Goal: Navigation & Orientation: Find specific page/section

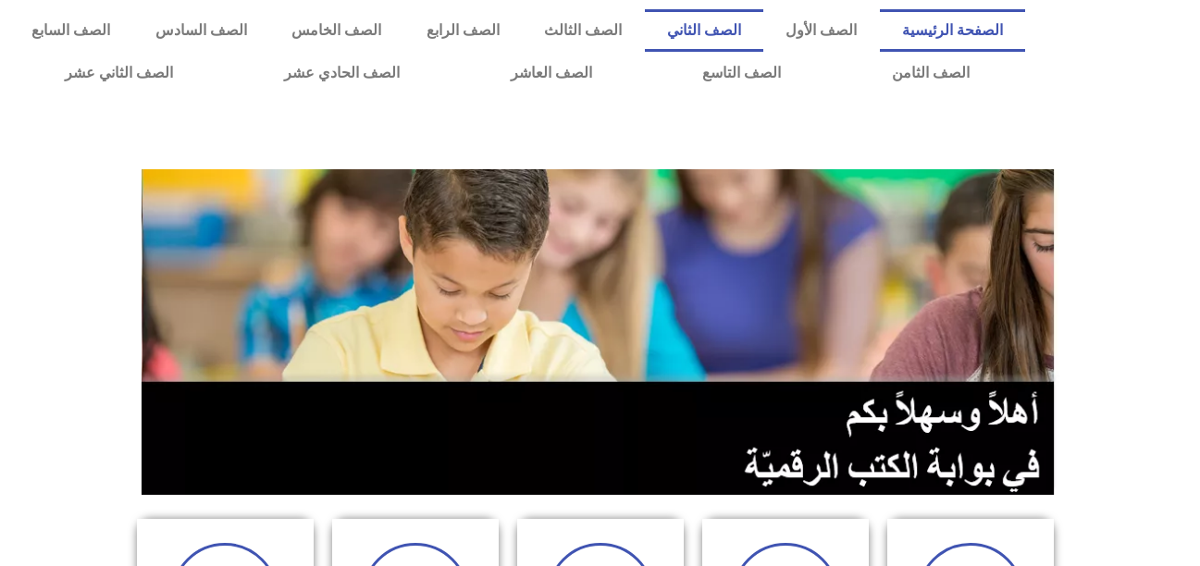
click at [739, 30] on link "الصف الثاني" at bounding box center [704, 30] width 119 height 43
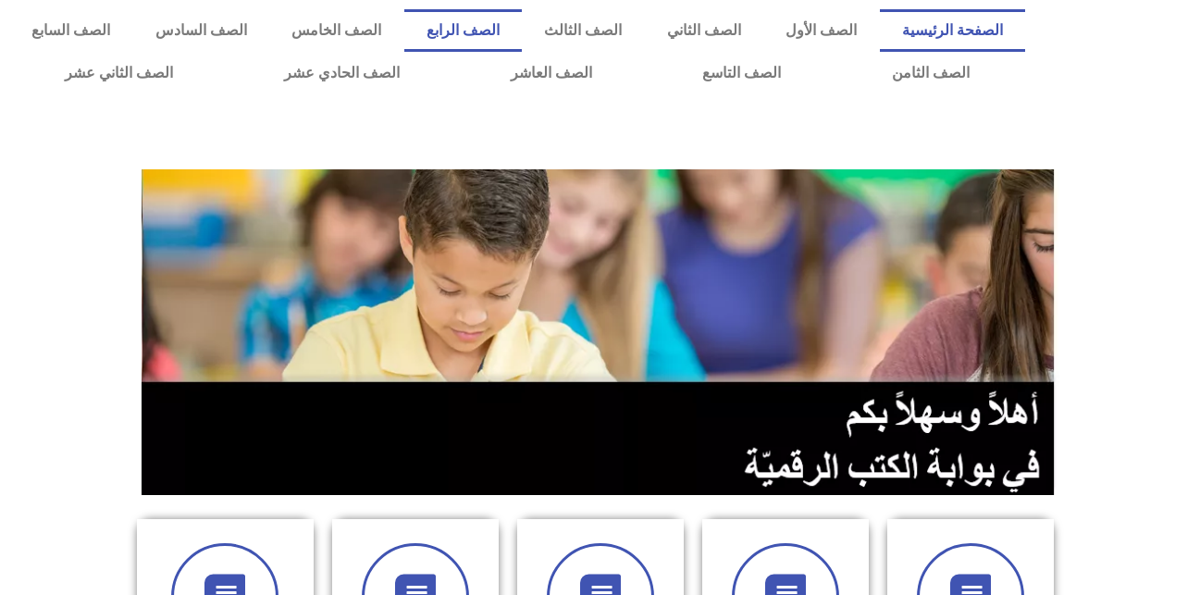
click at [499, 28] on link "الصف الرابع" at bounding box center [463, 30] width 118 height 43
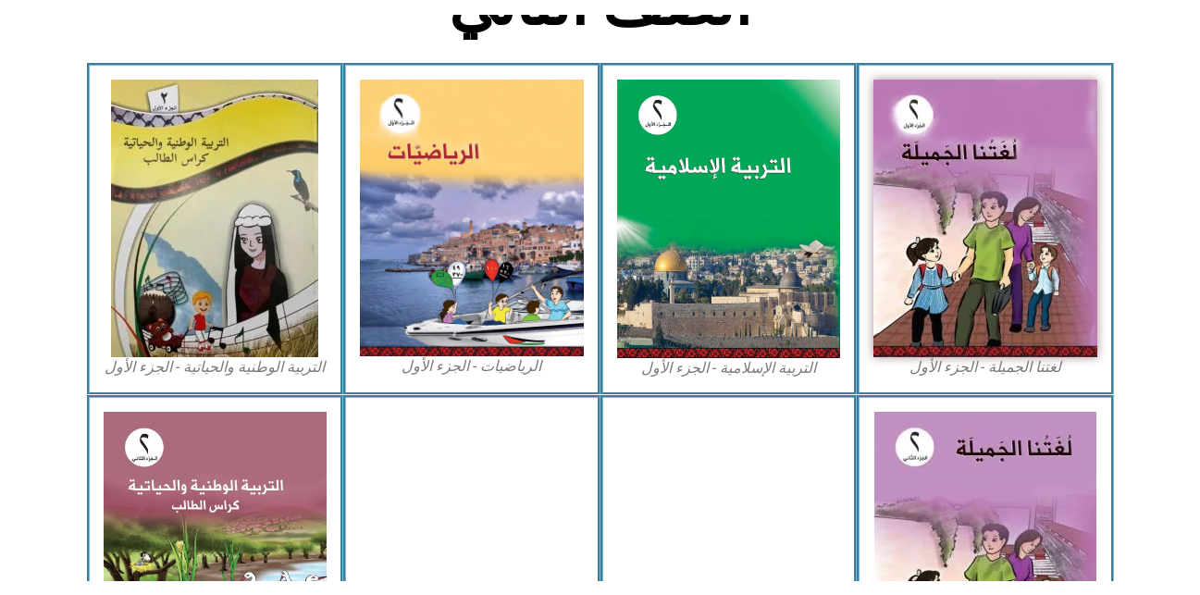
scroll to position [540, 0]
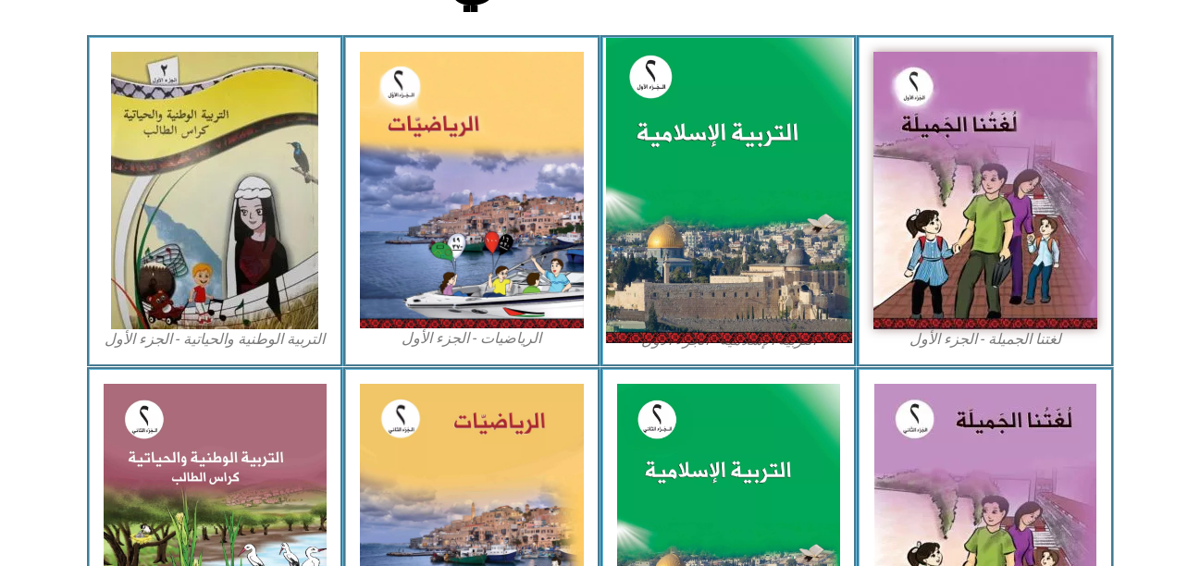
click at [701, 211] on img at bounding box center [728, 191] width 246 height 306
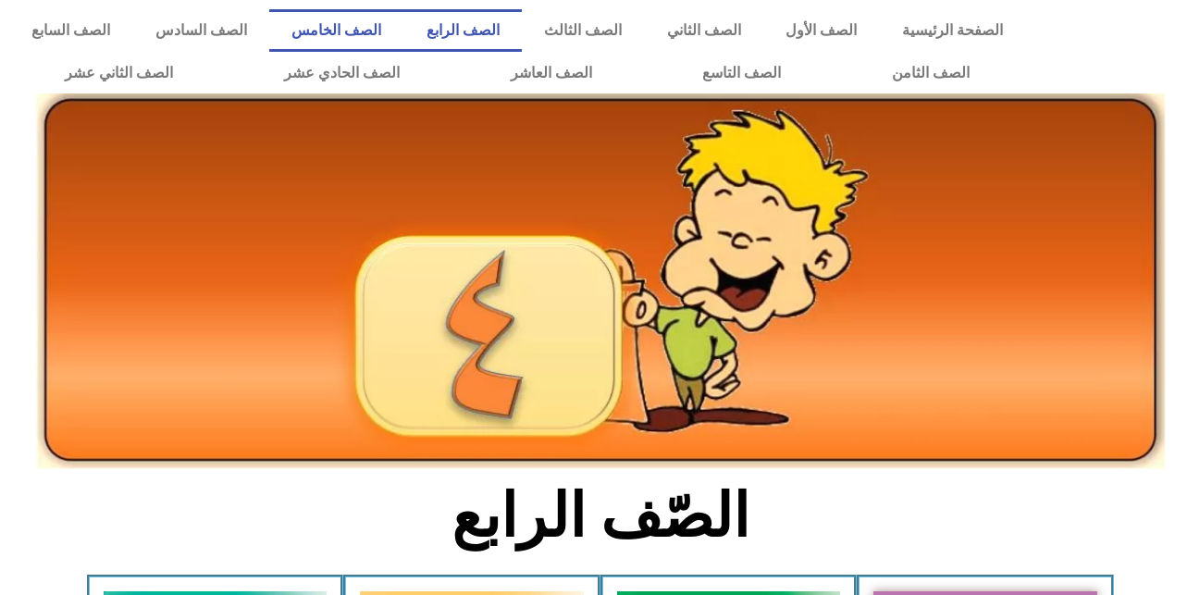
click at [404, 19] on link "الصف الخامس" at bounding box center [336, 30] width 135 height 43
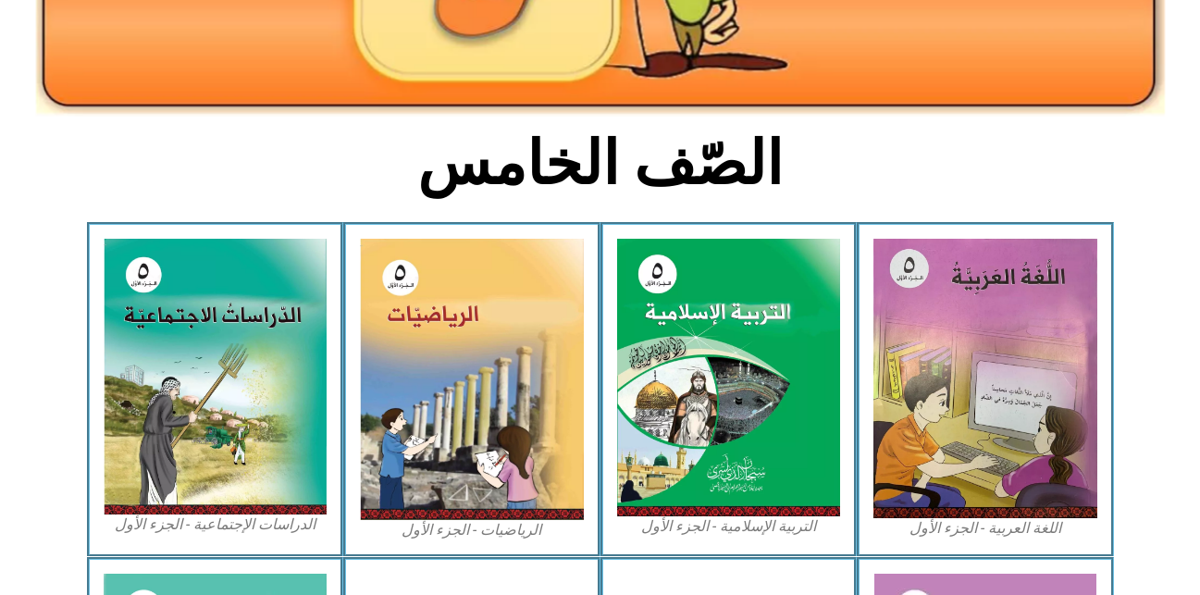
scroll to position [367, 0]
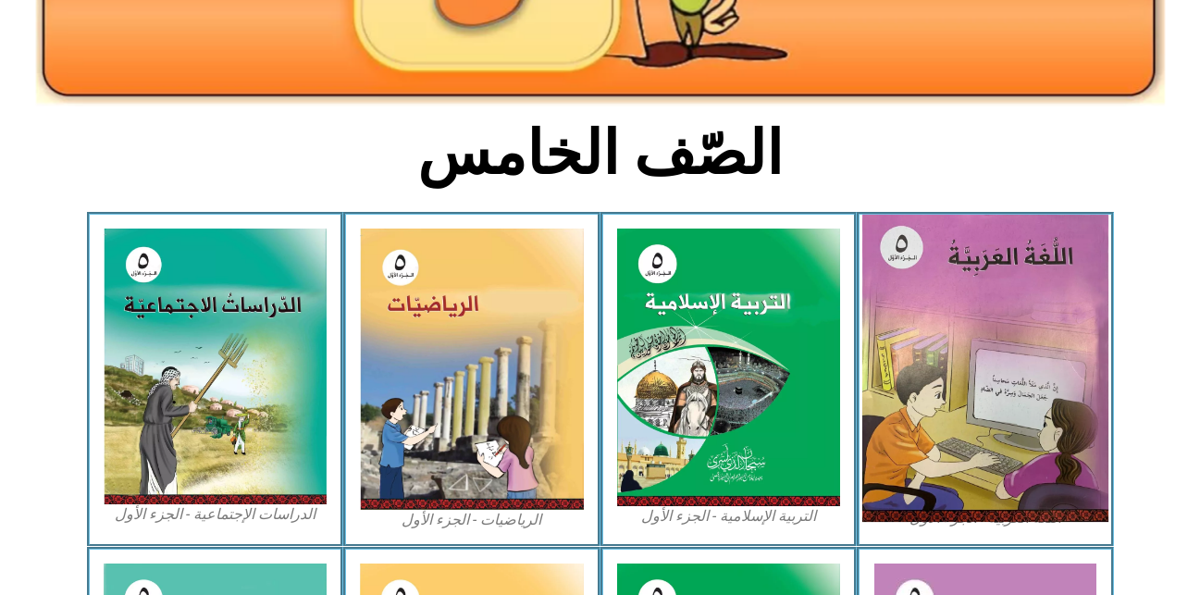
click at [944, 357] on img at bounding box center [985, 368] width 246 height 307
click at [983, 363] on img at bounding box center [985, 368] width 246 height 307
click at [966, 328] on img at bounding box center [985, 368] width 246 height 307
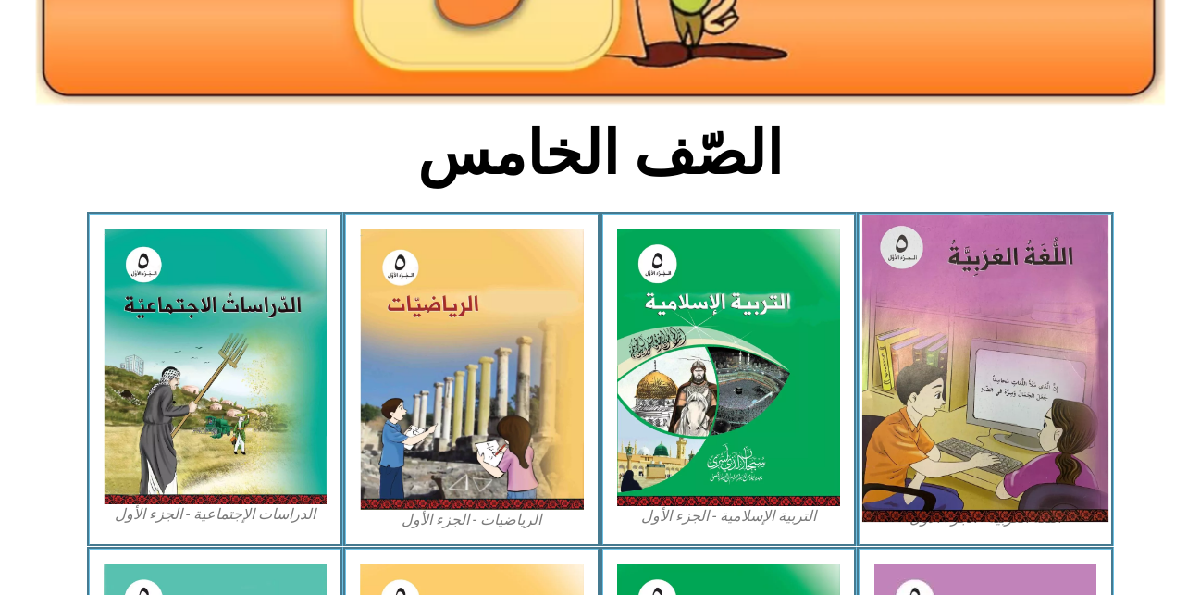
click at [966, 328] on img at bounding box center [985, 368] width 246 height 307
click at [993, 326] on img at bounding box center [985, 368] width 246 height 307
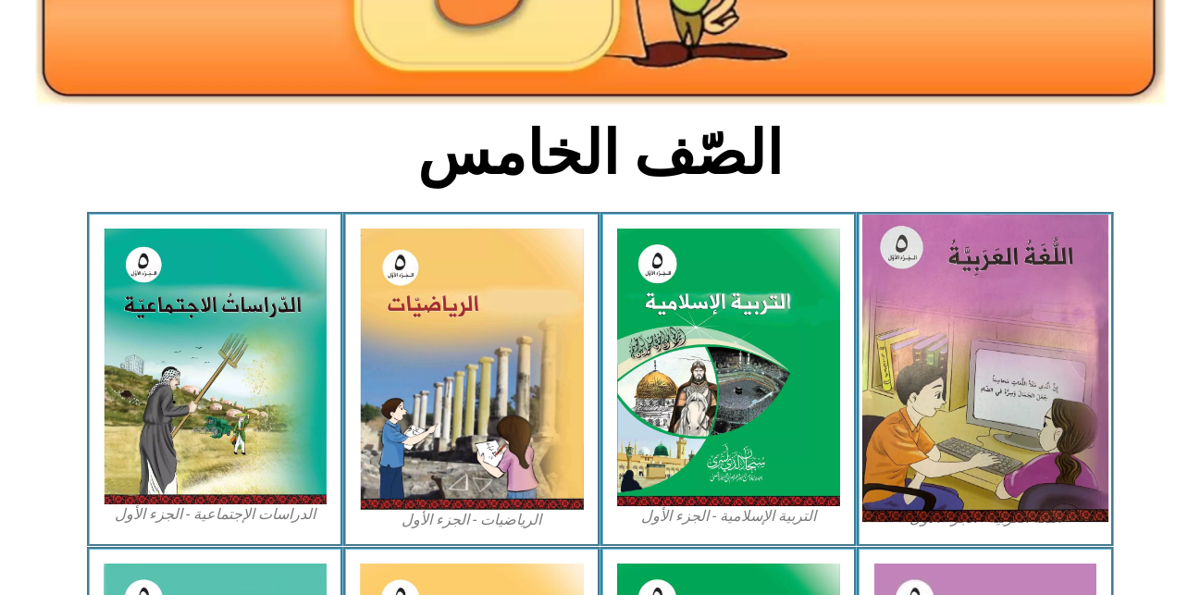
click at [993, 326] on img at bounding box center [985, 368] width 246 height 307
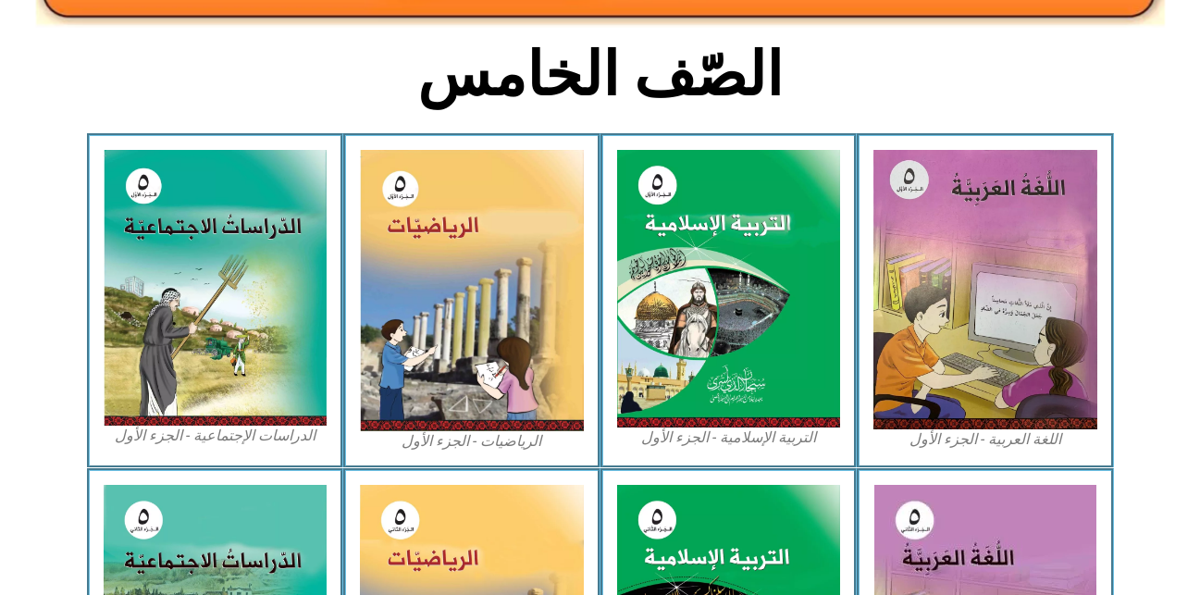
scroll to position [354, 0]
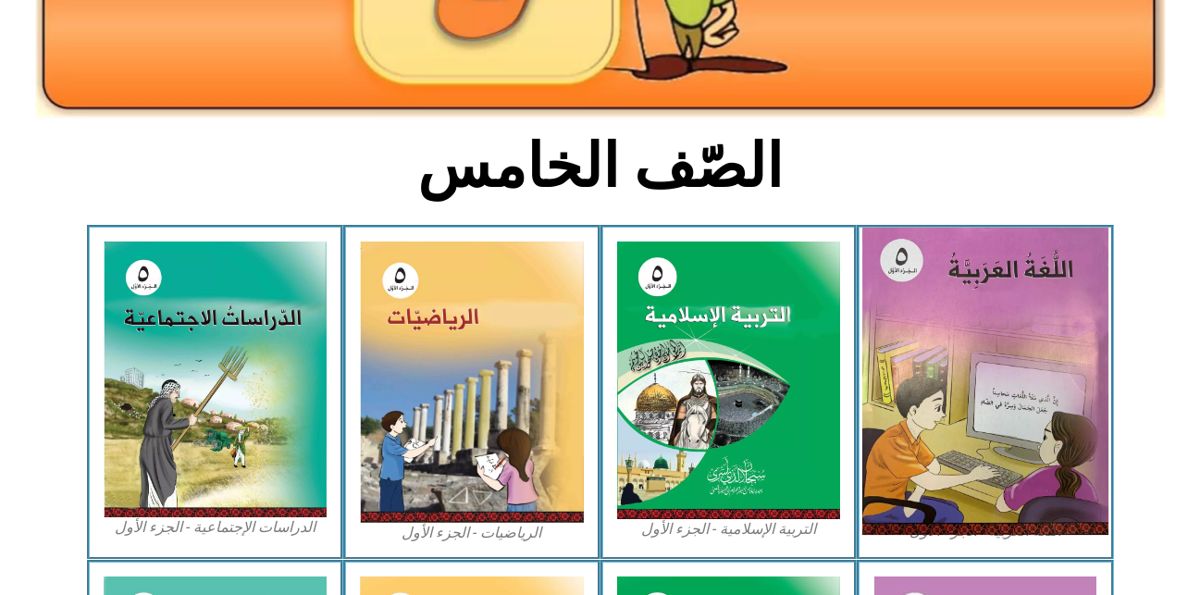
click at [978, 332] on img at bounding box center [985, 381] width 246 height 307
click at [977, 324] on img at bounding box center [985, 381] width 246 height 307
click at [910, 356] on img at bounding box center [985, 381] width 246 height 307
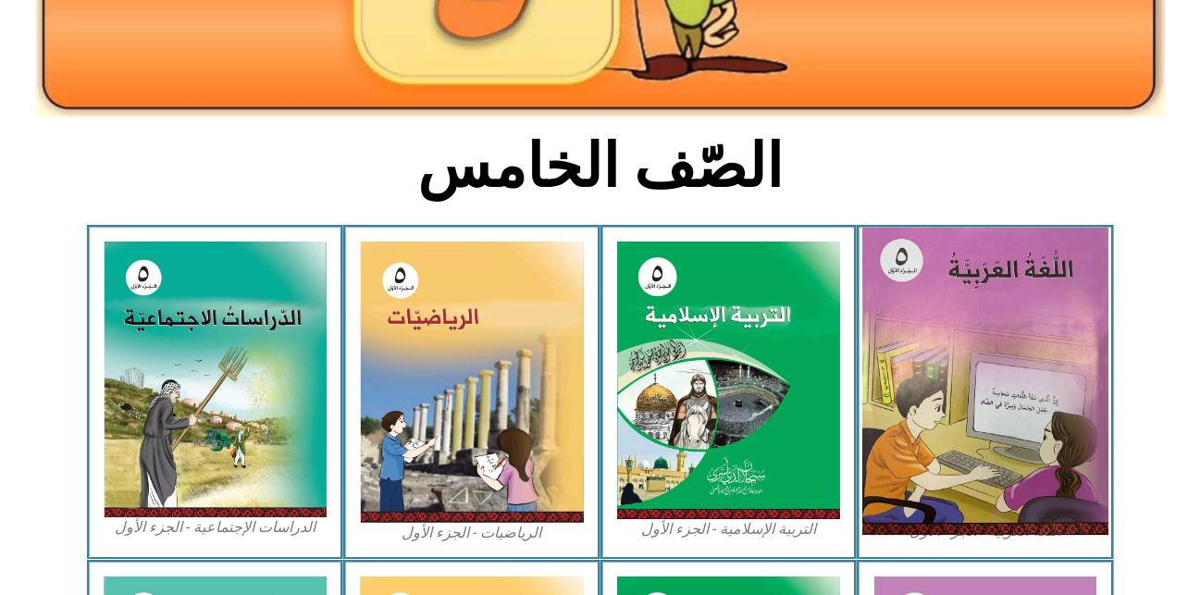
click at [910, 356] on img at bounding box center [985, 381] width 246 height 307
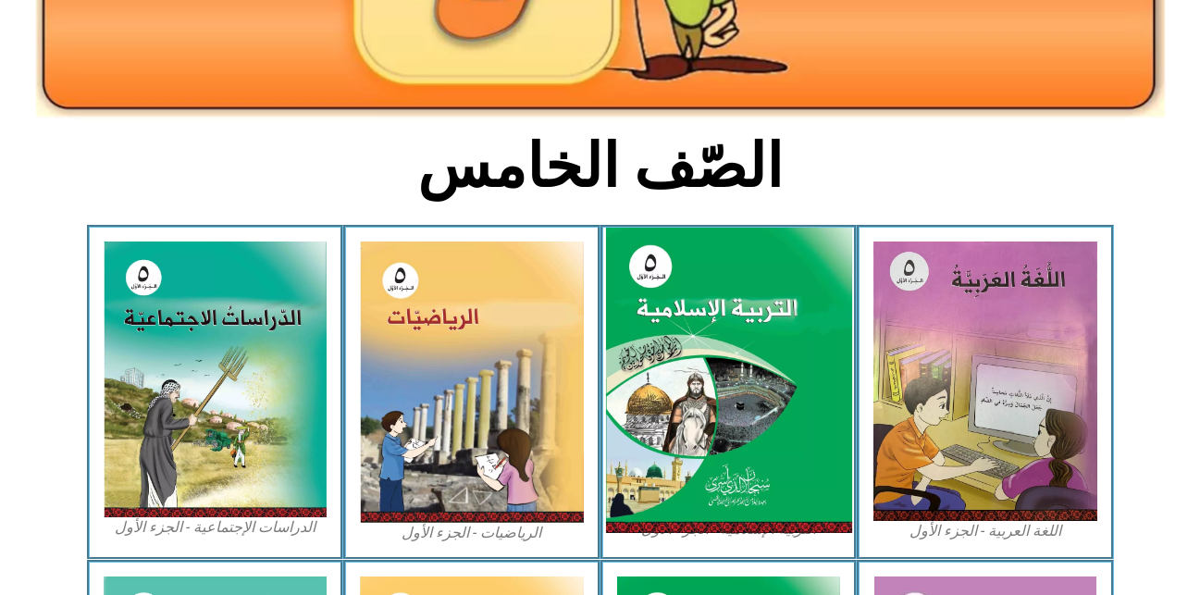
click at [682, 352] on img at bounding box center [728, 381] width 246 height 306
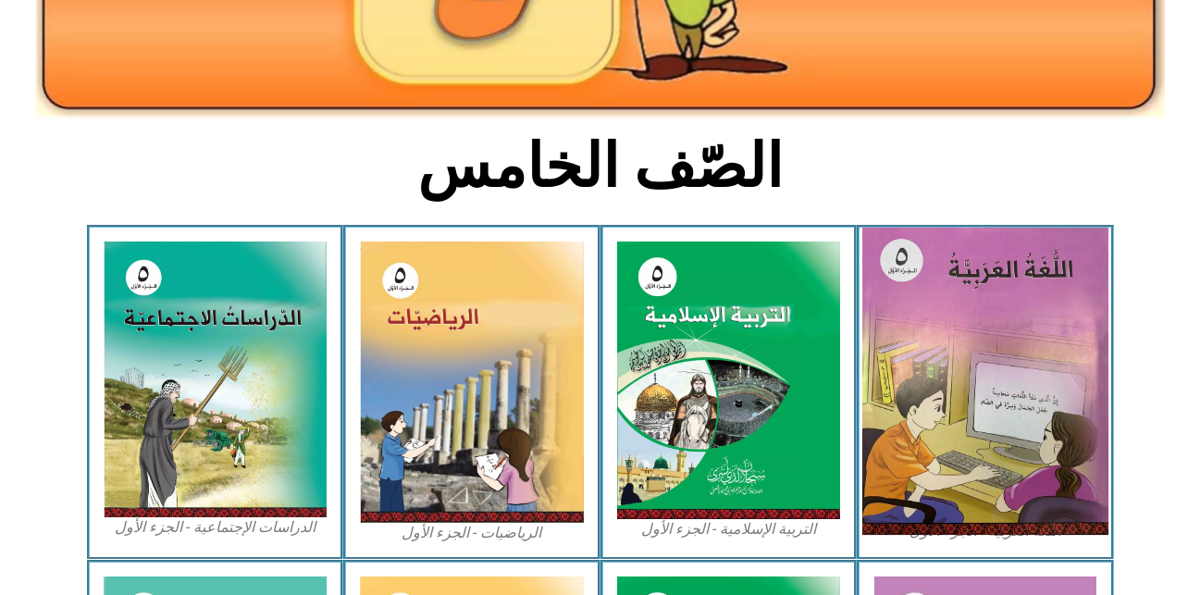
click at [934, 397] on img at bounding box center [985, 381] width 246 height 307
click at [892, 350] on img at bounding box center [985, 381] width 246 height 307
click at [882, 353] on img at bounding box center [985, 381] width 246 height 307
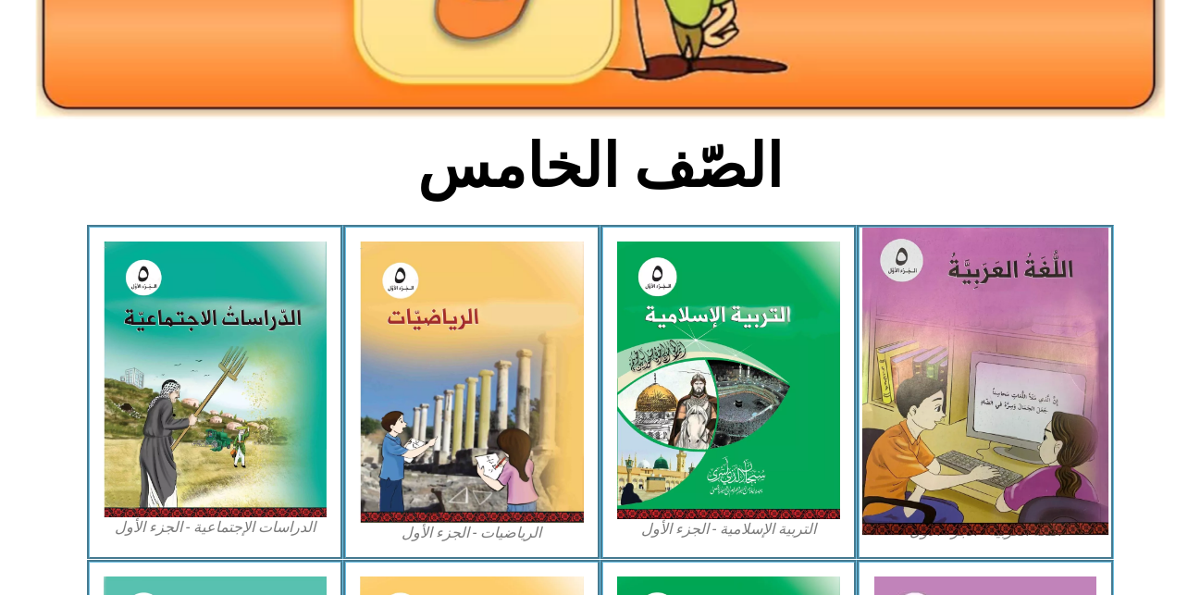
click at [882, 352] on img at bounding box center [985, 381] width 246 height 307
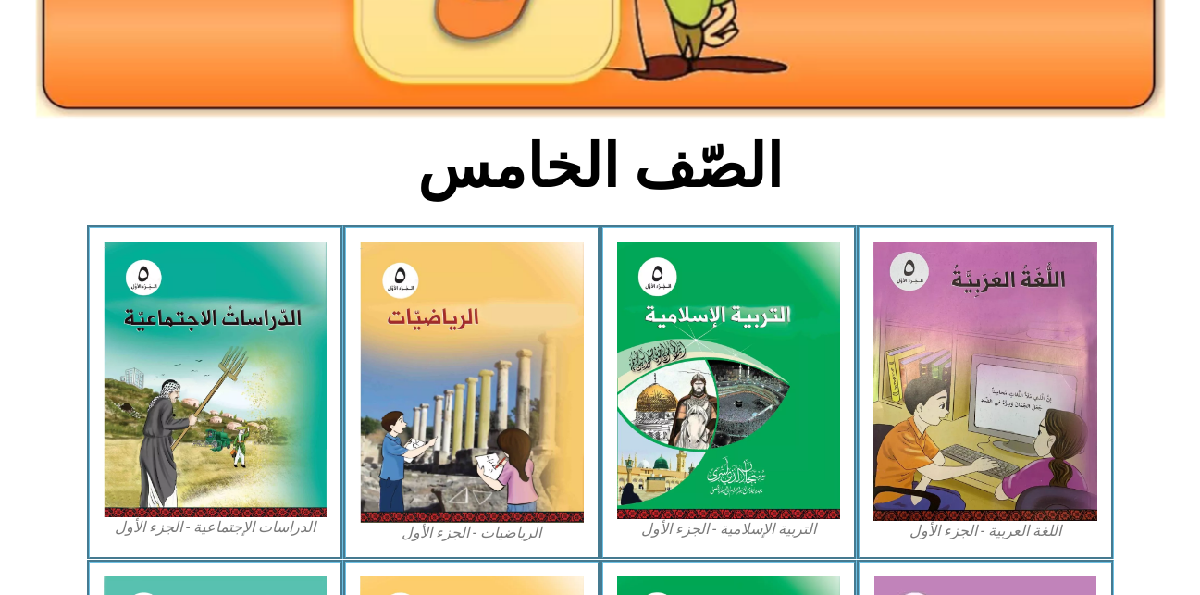
click at [1002, 526] on figcaption "اللغة العربية - الجزء الأول​" at bounding box center [985, 531] width 224 height 20
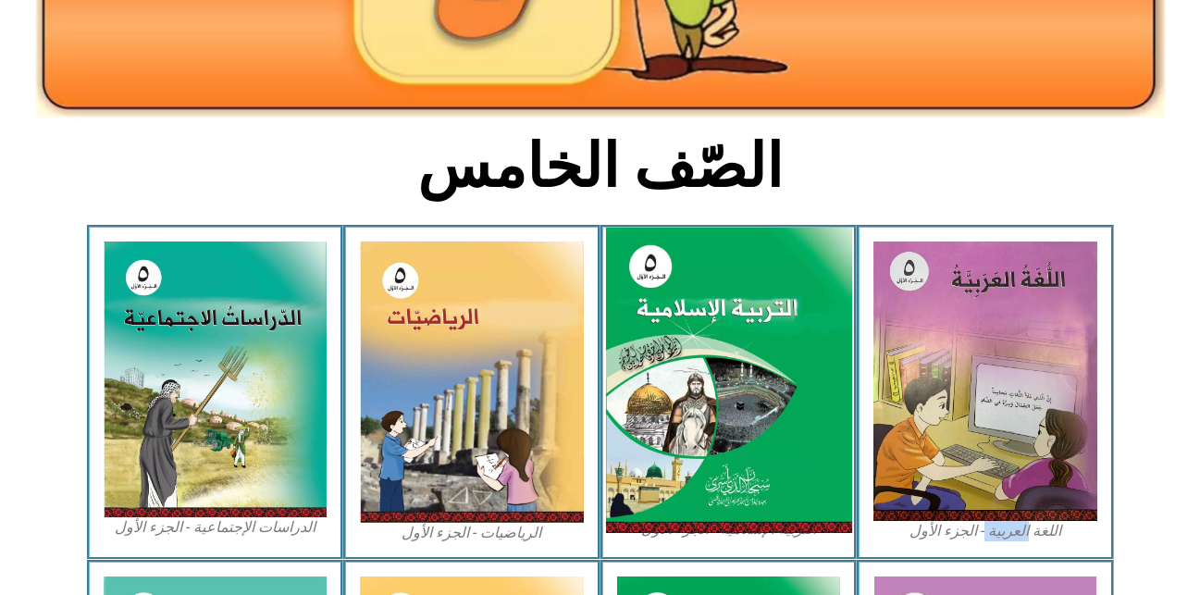
click at [748, 376] on img at bounding box center [728, 381] width 246 height 306
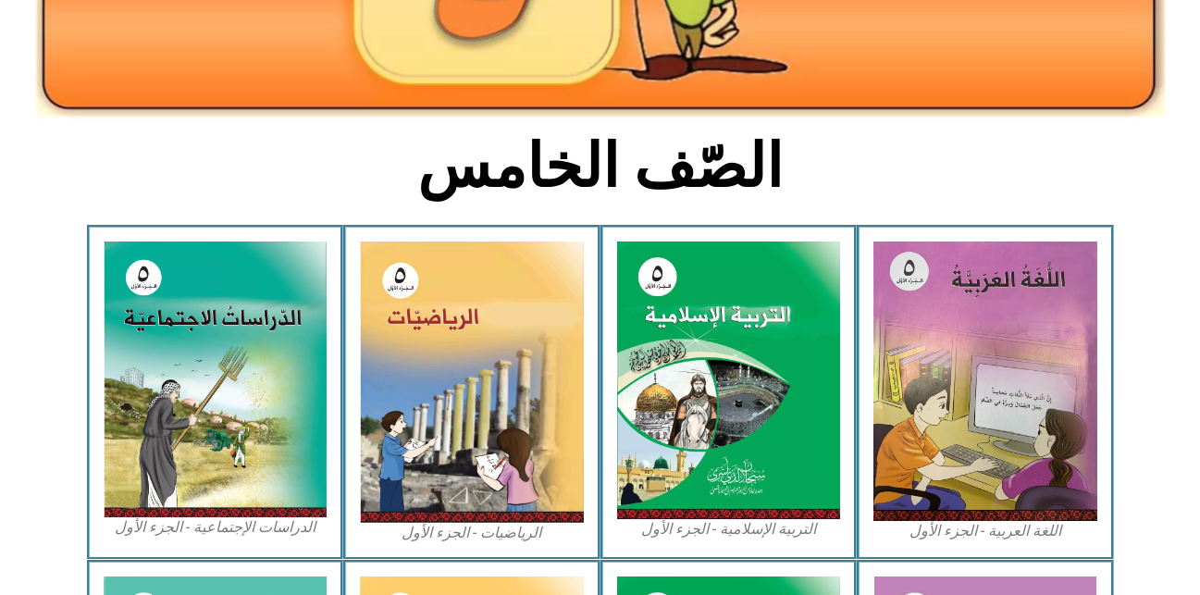
click at [750, 524] on figcaption "التربية الإسلامية - الجزء الأول" at bounding box center [729, 529] width 224 height 20
click at [750, 523] on figcaption "التربية الإسلامية - الجزء الأول" at bounding box center [729, 529] width 224 height 20
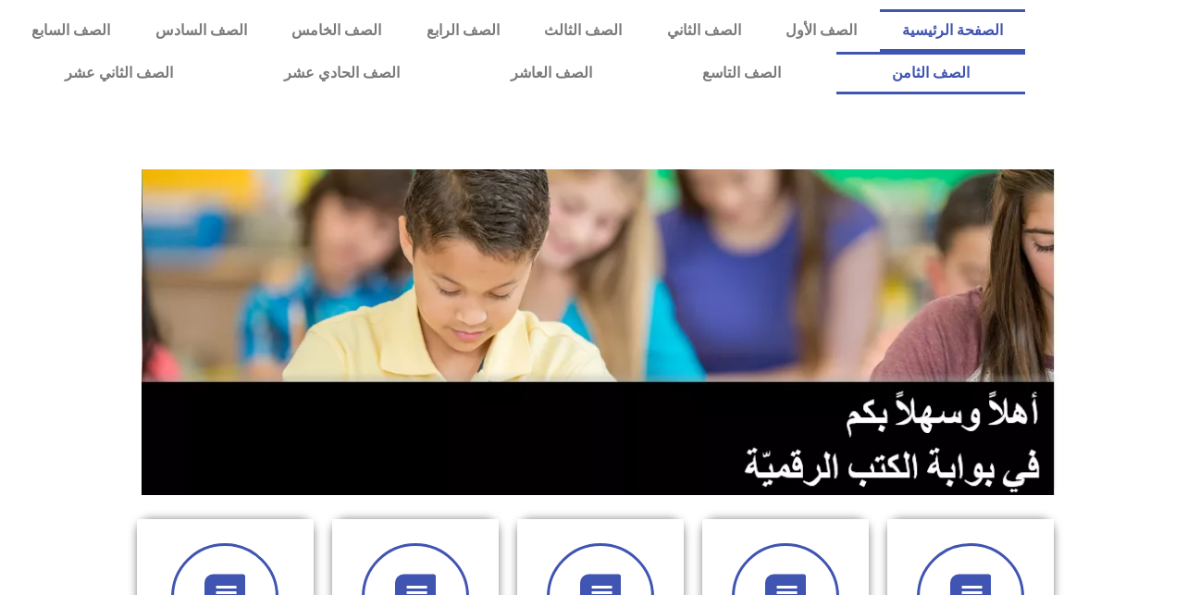
click at [836, 52] on link "الصف الثامن" at bounding box center [930, 73] width 189 height 43
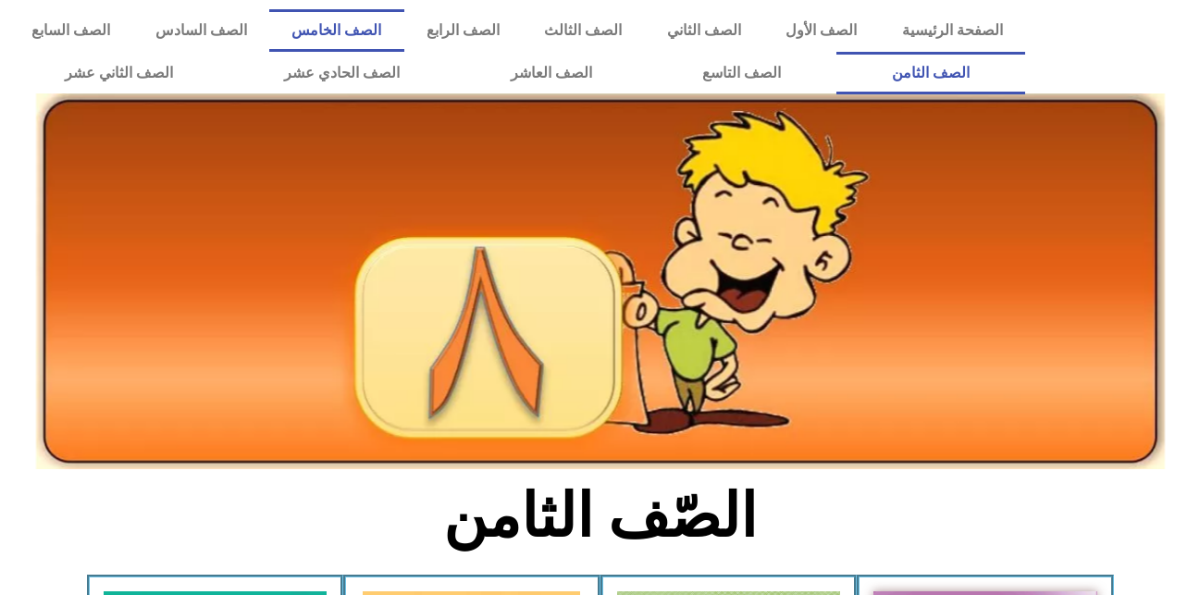
click at [400, 28] on link "الصف الخامس" at bounding box center [336, 30] width 135 height 43
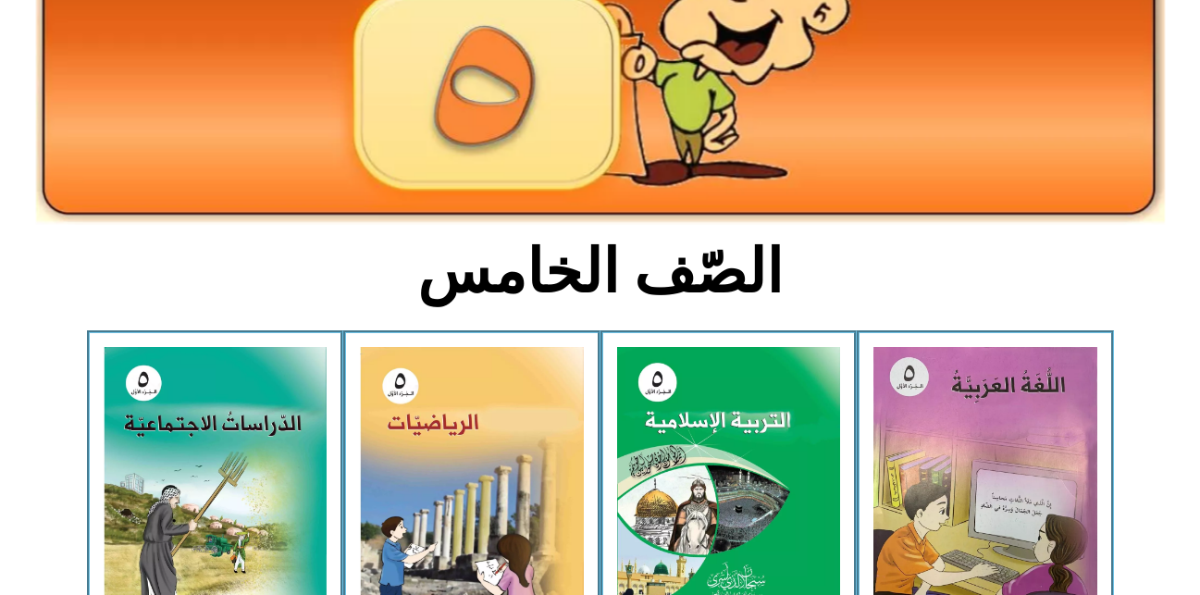
scroll to position [340, 0]
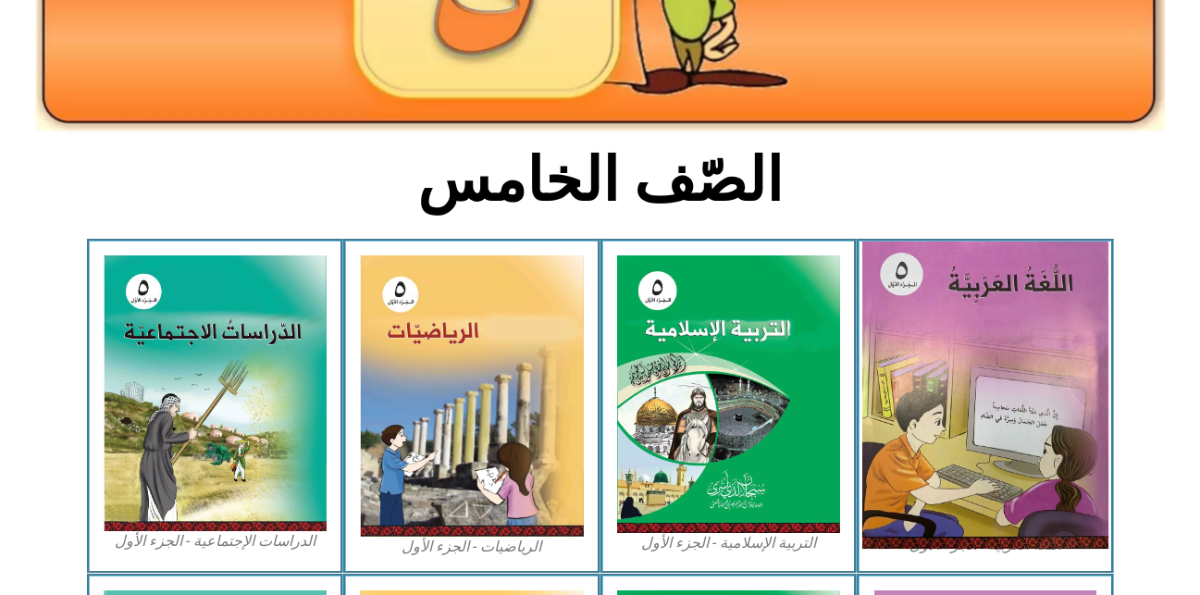
click at [929, 494] on img at bounding box center [985, 394] width 246 height 307
click at [964, 493] on img at bounding box center [985, 394] width 246 height 307
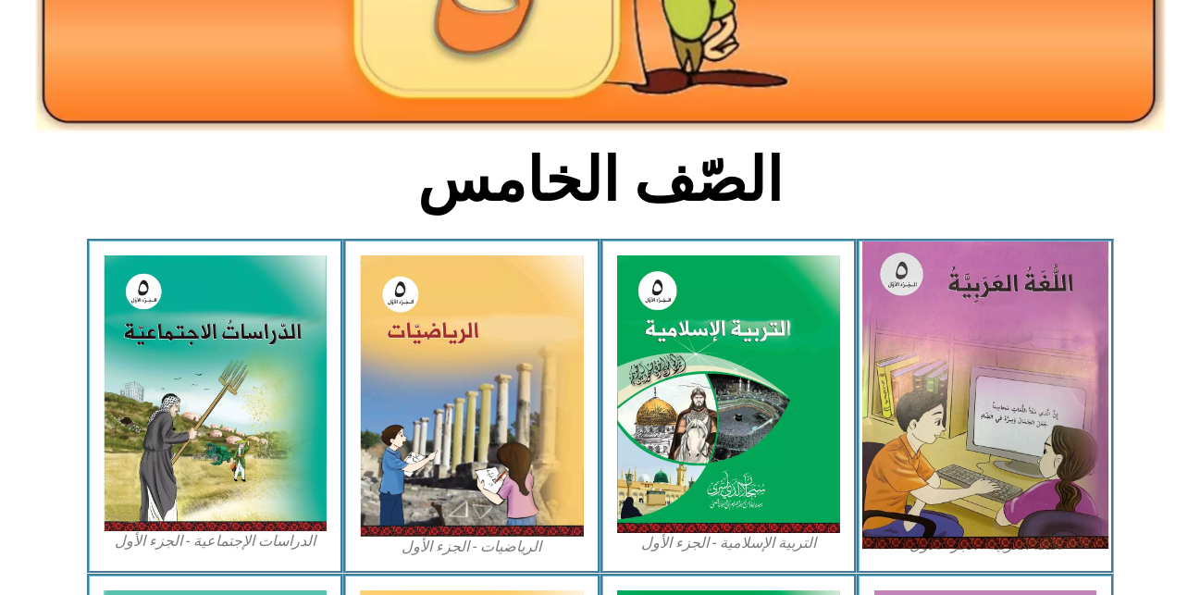
click at [929, 420] on img at bounding box center [985, 394] width 246 height 307
